Goal: Task Accomplishment & Management: Manage account settings

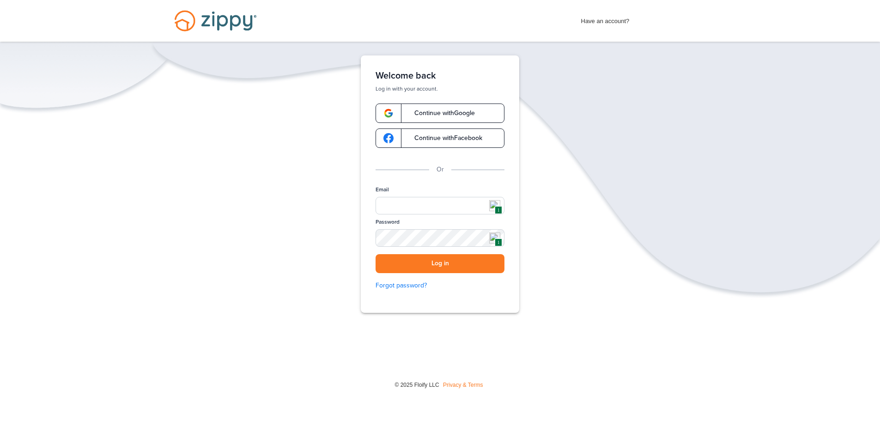
click at [493, 207] on img at bounding box center [494, 205] width 11 height 11
type input "**********"
click at [436, 260] on button "Log in" at bounding box center [439, 263] width 129 height 19
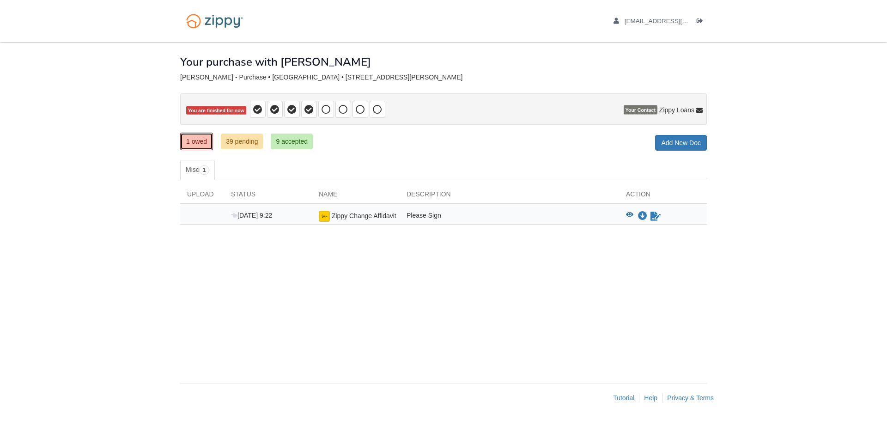
click at [205, 140] on link "1 owed" at bounding box center [196, 142] width 33 height 18
click at [642, 218] on icon "Download Zippy Change Affidavit" at bounding box center [642, 216] width 9 height 9
click at [653, 217] on icon "Sign Form" at bounding box center [655, 216] width 10 height 9
click at [643, 217] on icon "Download Zippy Change Affidavit" at bounding box center [642, 216] width 9 height 9
click at [702, 20] on icon "Log out" at bounding box center [699, 21] width 6 height 6
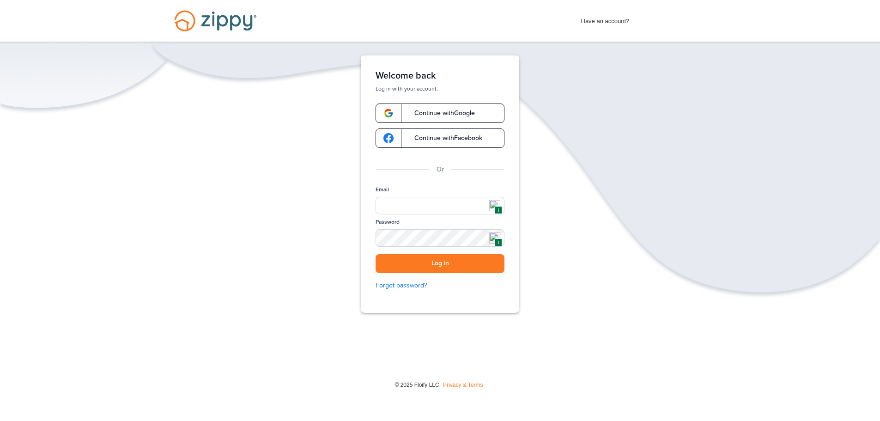
click at [495, 205] on img at bounding box center [494, 205] width 11 height 11
type input "**********"
click at [436, 263] on button "Log in" at bounding box center [439, 263] width 129 height 19
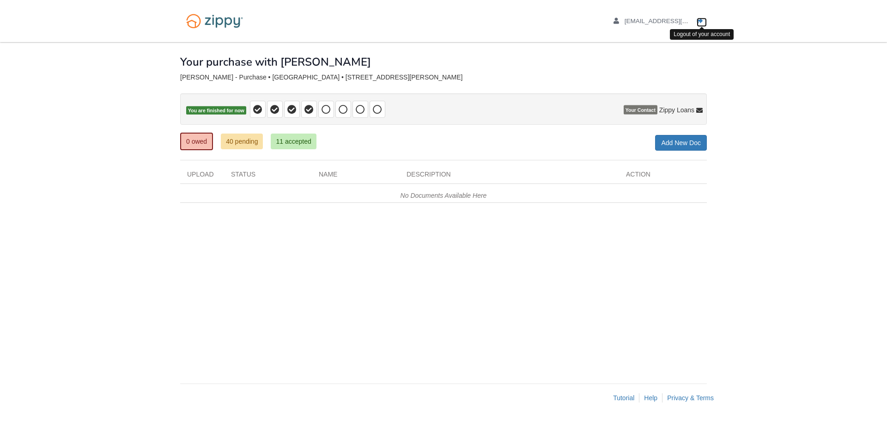
click at [701, 20] on icon "Log out" at bounding box center [699, 21] width 6 height 6
